Goal: Transaction & Acquisition: Purchase product/service

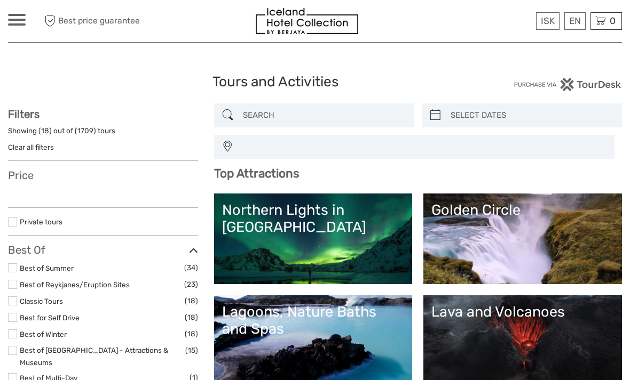
select select
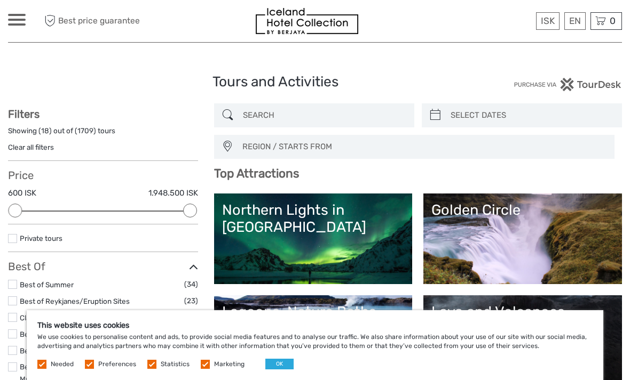
click at [335, 244] on link "Northern Lights in [GEOGRAPHIC_DATA]" at bounding box center [313, 239] width 182 height 75
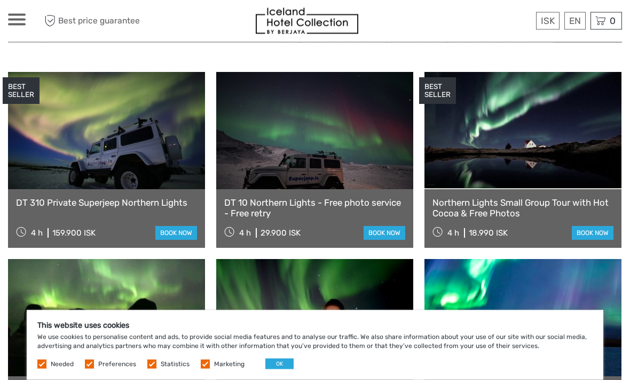
scroll to position [365, 0]
click at [0, 0] on link "£" at bounding box center [0, 0] width 0 height 0
click at [280, 370] on button "OK" at bounding box center [279, 364] width 28 height 11
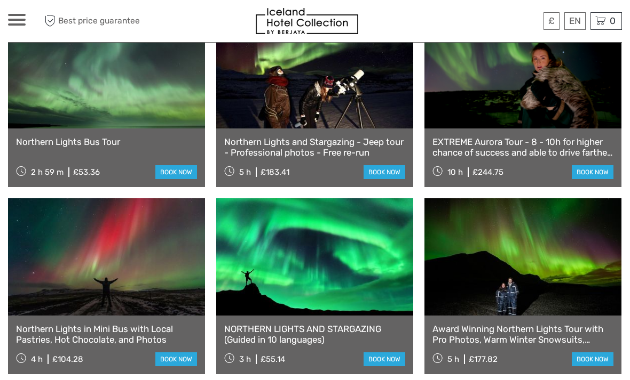
scroll to position [802, 0]
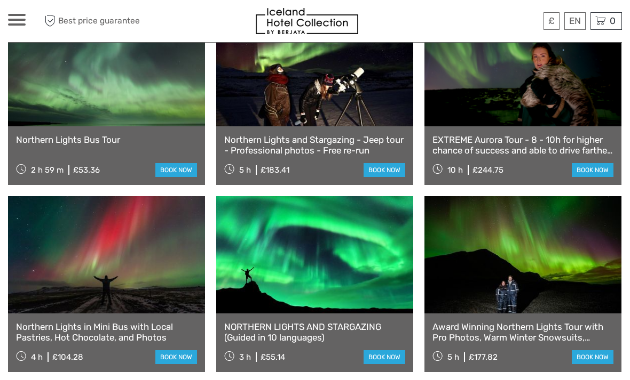
click at [369, 351] on link "book now" at bounding box center [384, 358] width 42 height 14
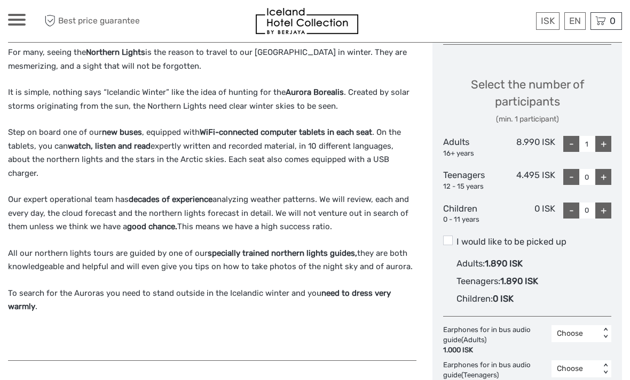
scroll to position [445, 0]
click at [0, 0] on link "£" at bounding box center [0, 0] width 0 height 0
click at [328, 305] on p "To search for the Auroras you need to stand outside in the Icelandic winter and…" at bounding box center [212, 299] width 408 height 27
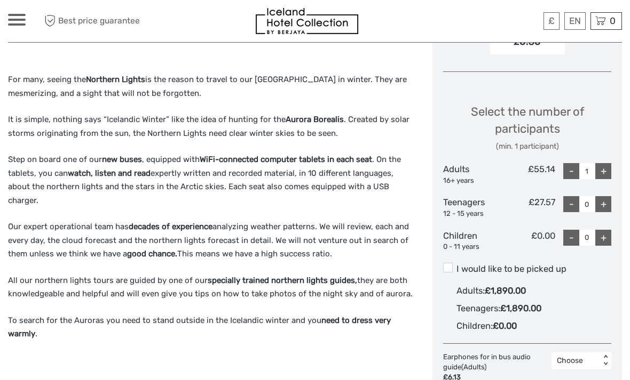
scroll to position [413, 0]
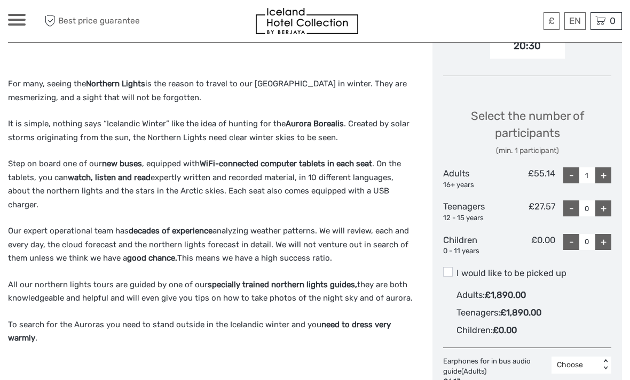
click at [602, 174] on div "+" at bounding box center [603, 176] width 16 height 16
type input "2"
click at [557, 259] on div "Choose Date of Travel Next Month October 2025 Su Mo Tu We Th Fr Sa 28 29 30 1 2…" at bounding box center [526, 181] width 189 height 805
click at [504, 267] on label "I would like to be picked up" at bounding box center [527, 273] width 168 height 13
click at [456, 269] on input "I would like to be picked up" at bounding box center [456, 269] width 0 height 0
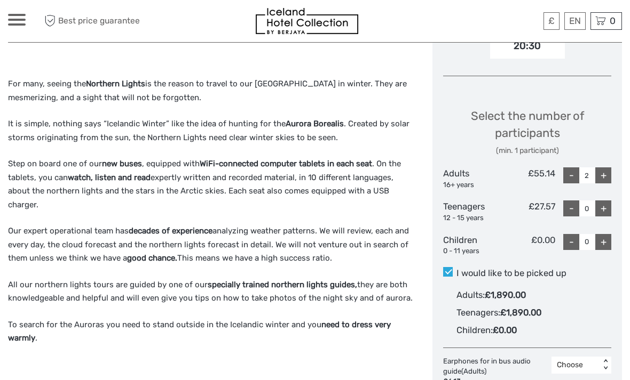
click at [444, 267] on span at bounding box center [448, 272] width 10 height 10
click at [456, 269] on input "I would like to be picked up" at bounding box center [456, 269] width 0 height 0
click at [451, 267] on span at bounding box center [448, 272] width 10 height 10
click at [456, 269] on input "I would like to be picked up" at bounding box center [456, 269] width 0 height 0
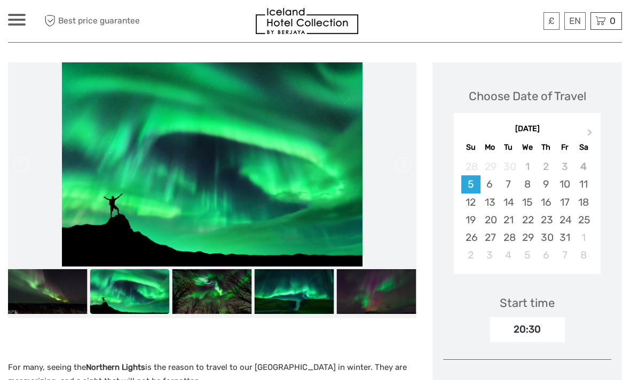
scroll to position [129, 0]
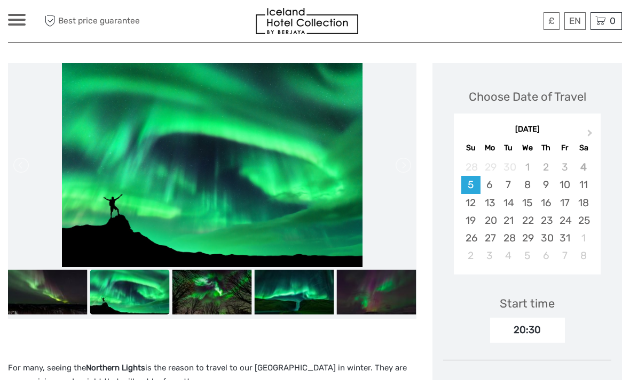
click at [582, 129] on button "Next Month" at bounding box center [590, 135] width 17 height 17
click at [584, 131] on button "Next Month" at bounding box center [590, 135] width 17 height 17
click at [586, 131] on button "Next Month" at bounding box center [590, 135] width 17 height 17
click at [584, 133] on button "Next Month" at bounding box center [590, 135] width 17 height 17
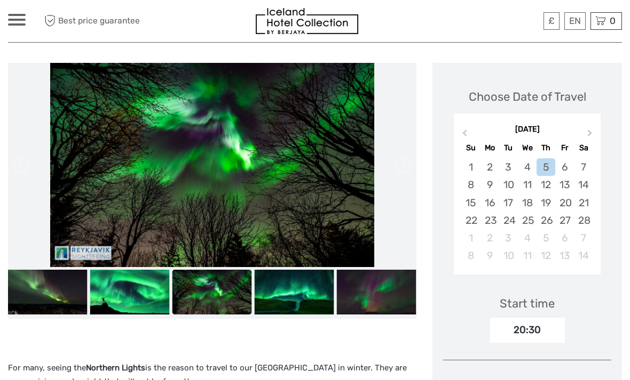
click at [545, 164] on div "5" at bounding box center [545, 167] width 19 height 18
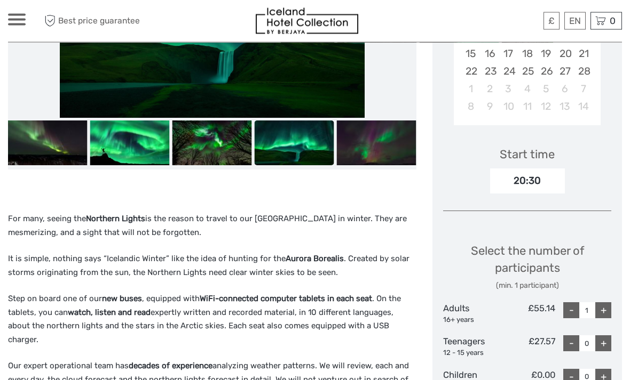
scroll to position [278, 0]
click at [551, 181] on div "20:30" at bounding box center [527, 181] width 75 height 25
click at [533, 178] on div "20:30" at bounding box center [527, 181] width 75 height 25
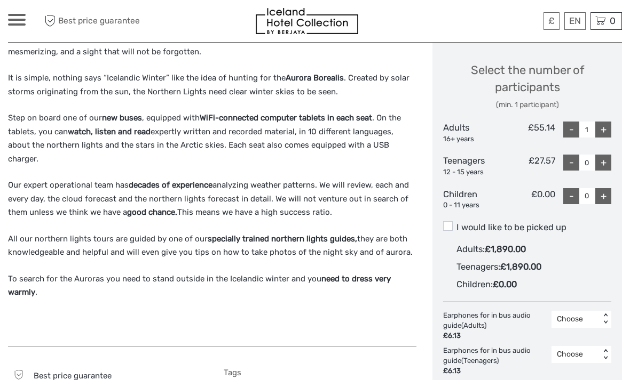
scroll to position [460, 0]
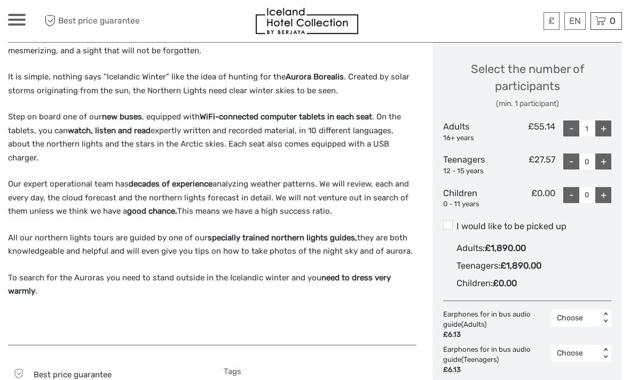
click at [607, 125] on div "+" at bounding box center [603, 129] width 16 height 16
type input "2"
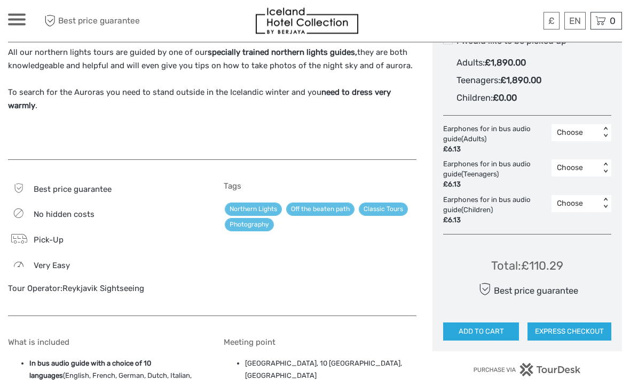
click at [500, 323] on button "ADD TO CART" at bounding box center [481, 332] width 76 height 18
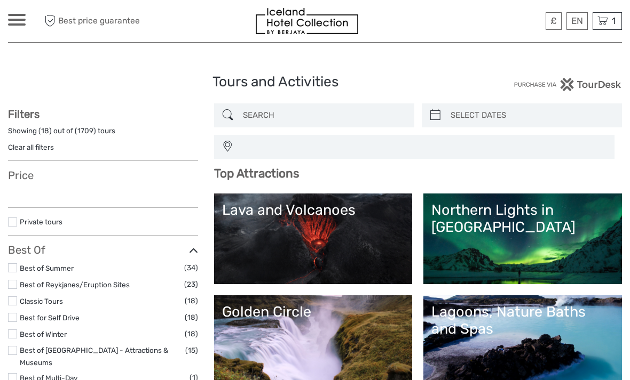
select select
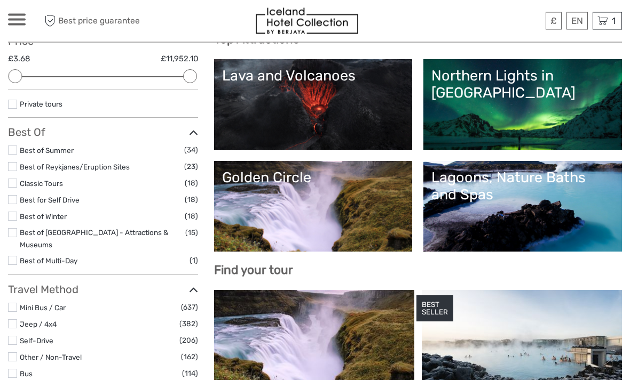
scroll to position [134, 0]
click at [577, 206] on link "Lagoons, Nature Baths and Spas" at bounding box center [522, 206] width 182 height 75
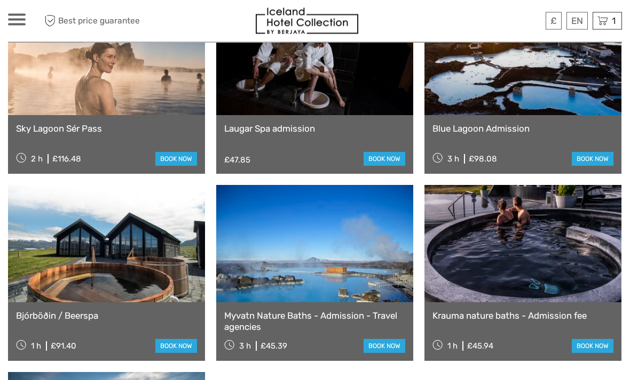
scroll to position [984, 0]
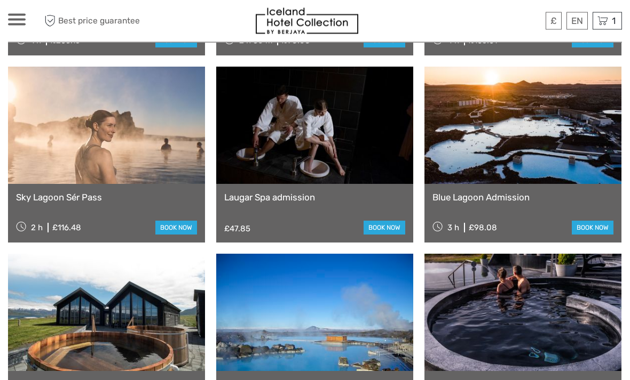
click at [609, 23] on div "1 Items NORTHERN LIGHTS AND STARGAZING (Guided in 10 languages) 2x Adults [DATE…" at bounding box center [606, 21] width 29 height 18
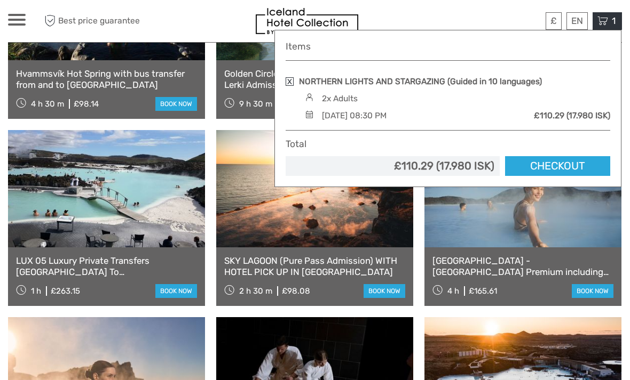
scroll to position [734, 0]
